Goal: Find specific page/section: Find specific page/section

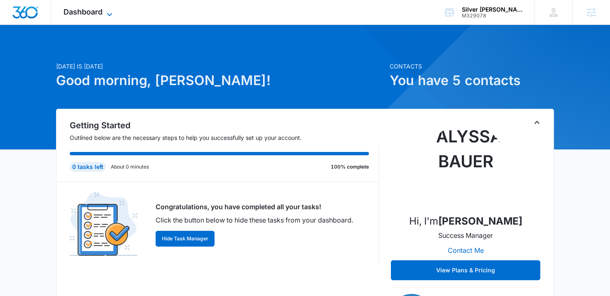
click at [85, 8] on span "Dashboard" at bounding box center [82, 11] width 39 height 9
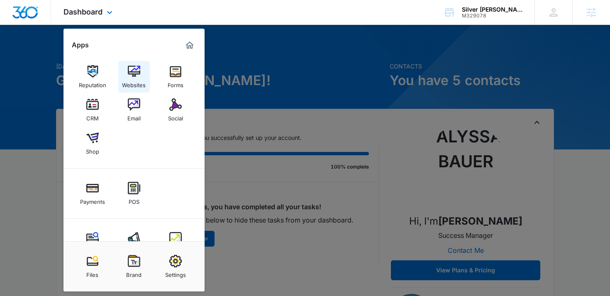
click at [135, 76] on img at bounding box center [134, 71] width 12 height 12
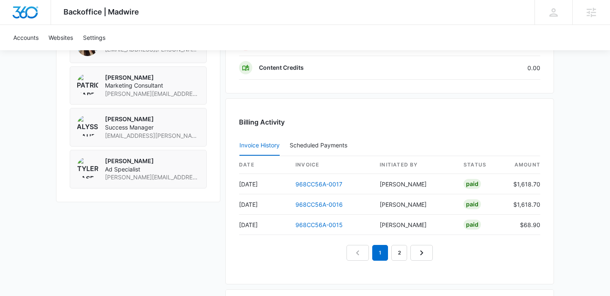
scroll to position [821, 0]
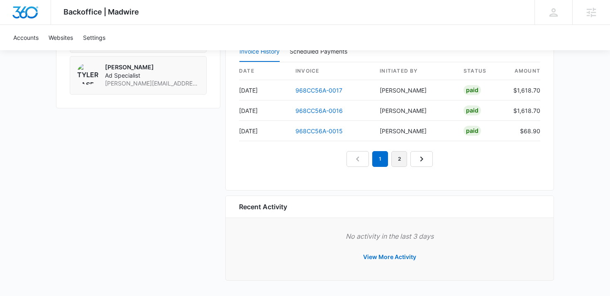
click at [398, 160] on link "2" at bounding box center [399, 159] width 16 height 16
click at [404, 162] on link "3" at bounding box center [409, 159] width 16 height 16
click at [414, 160] on link "4" at bounding box center [418, 159] width 16 height 16
click at [424, 160] on link "5" at bounding box center [428, 159] width 16 height 16
click at [429, 158] on link "6" at bounding box center [437, 159] width 16 height 16
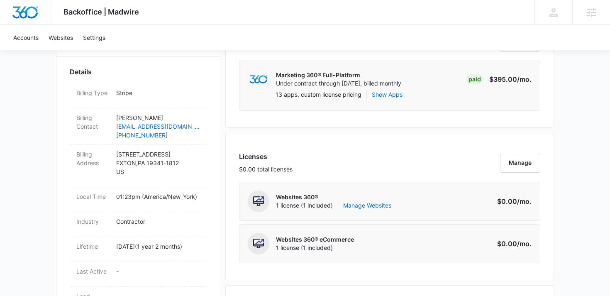
scroll to position [247, 0]
